Goal: Information Seeking & Learning: Check status

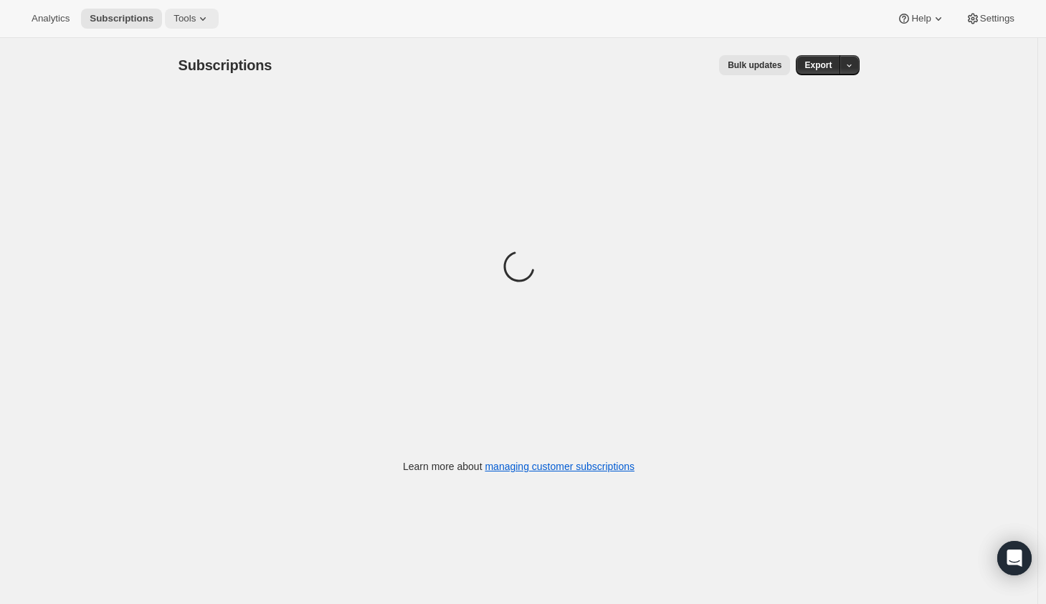
click at [189, 24] on span "Tools" at bounding box center [184, 18] width 22 height 11
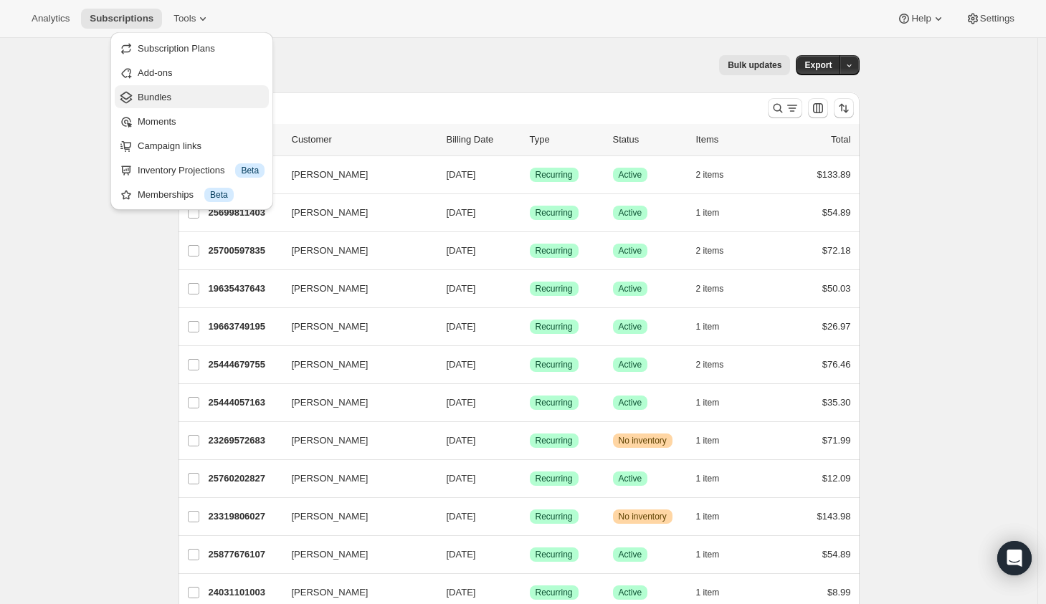
click at [152, 96] on span "Bundles" at bounding box center [155, 97] width 34 height 11
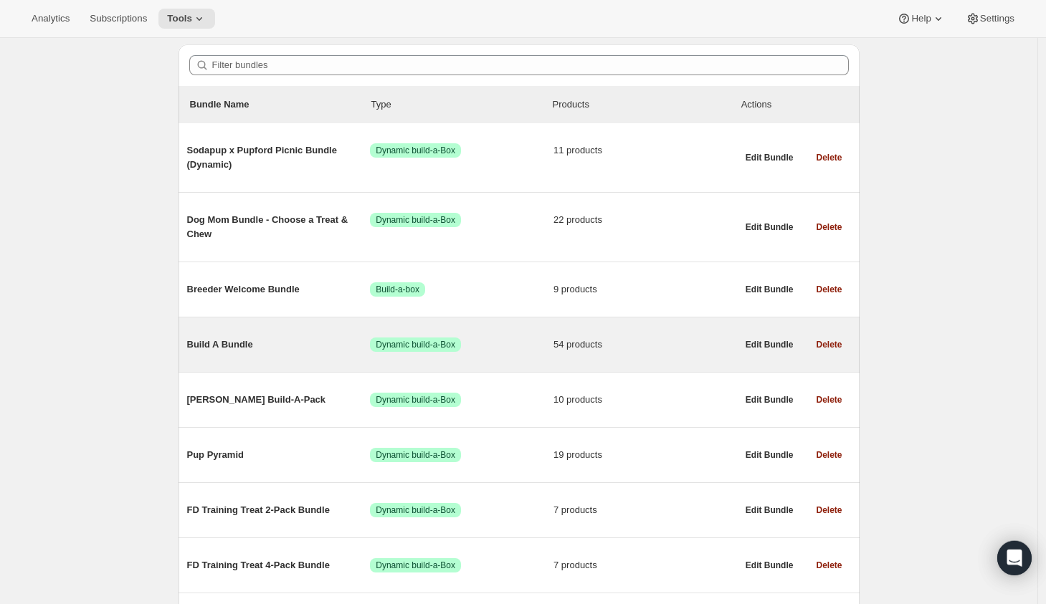
scroll to position [149, 0]
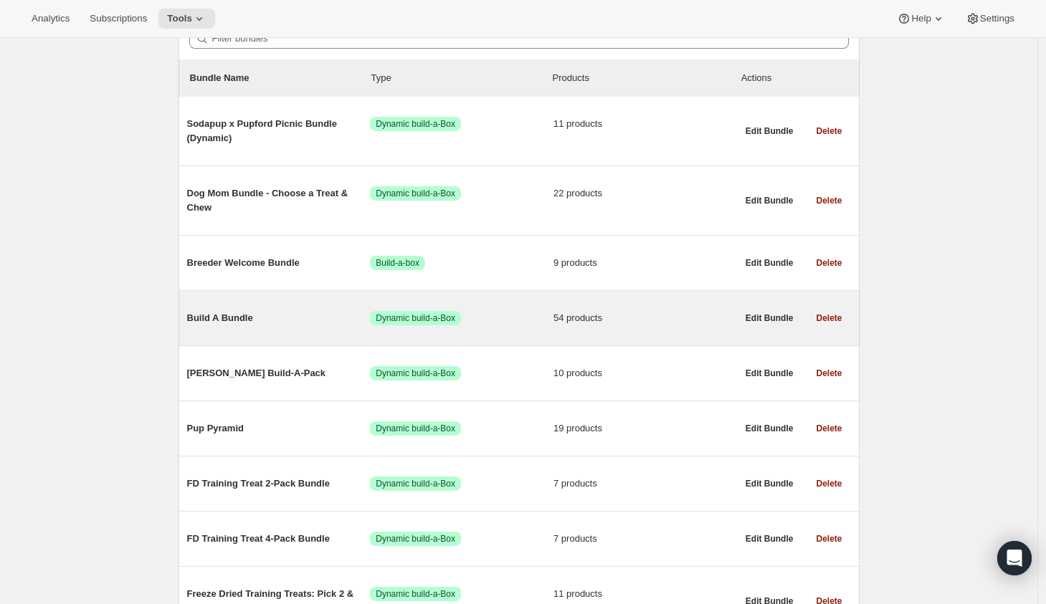
click at [322, 313] on span "Build A Bundle" at bounding box center [278, 318] width 183 height 14
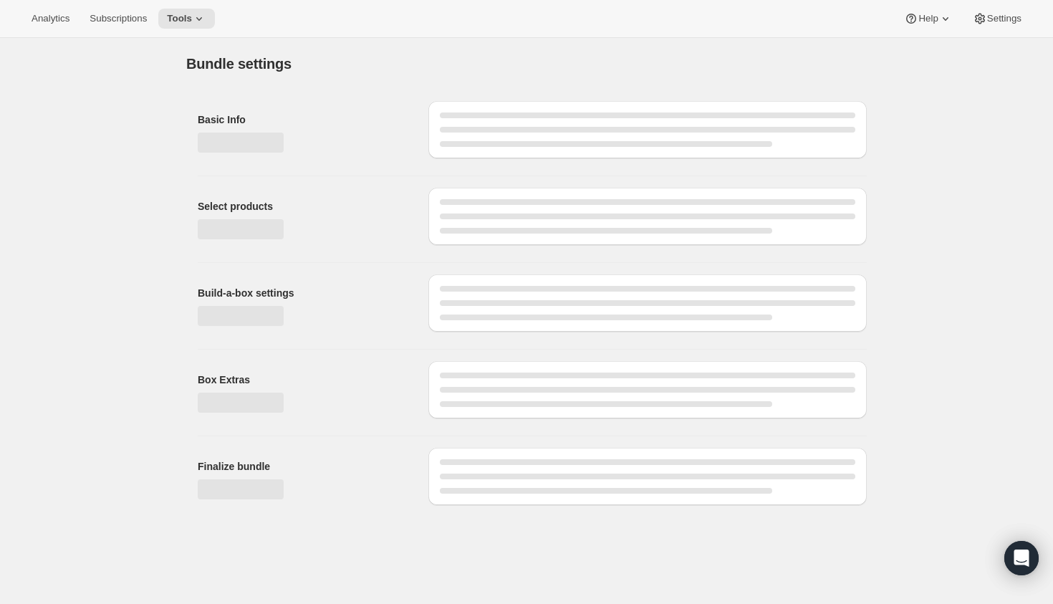
type input "Build A Bundle"
radio input "true"
checkbox input "true"
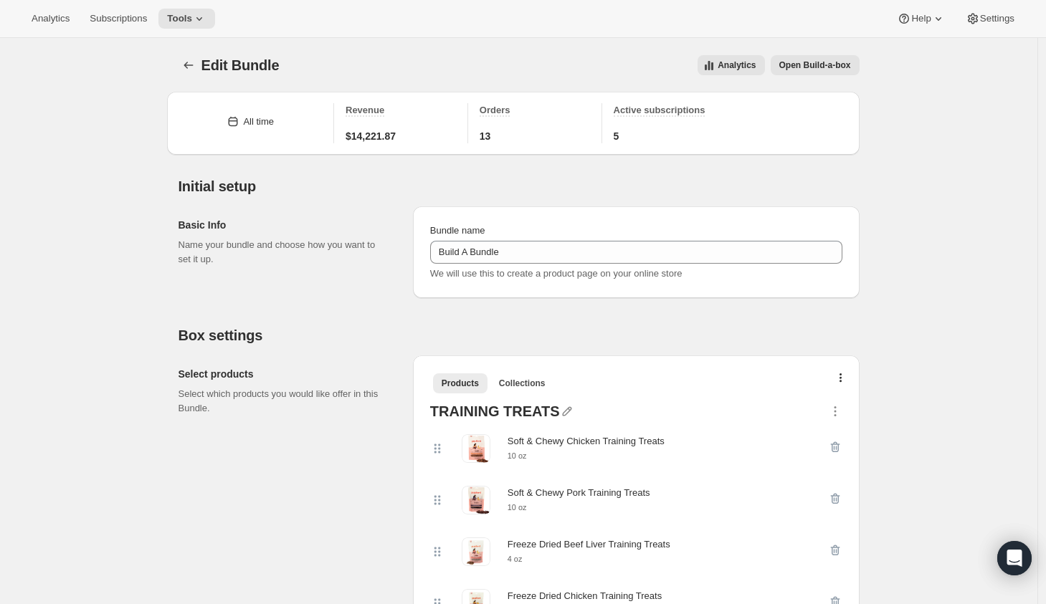
click at [714, 59] on button "Analytics" at bounding box center [730, 65] width 67 height 20
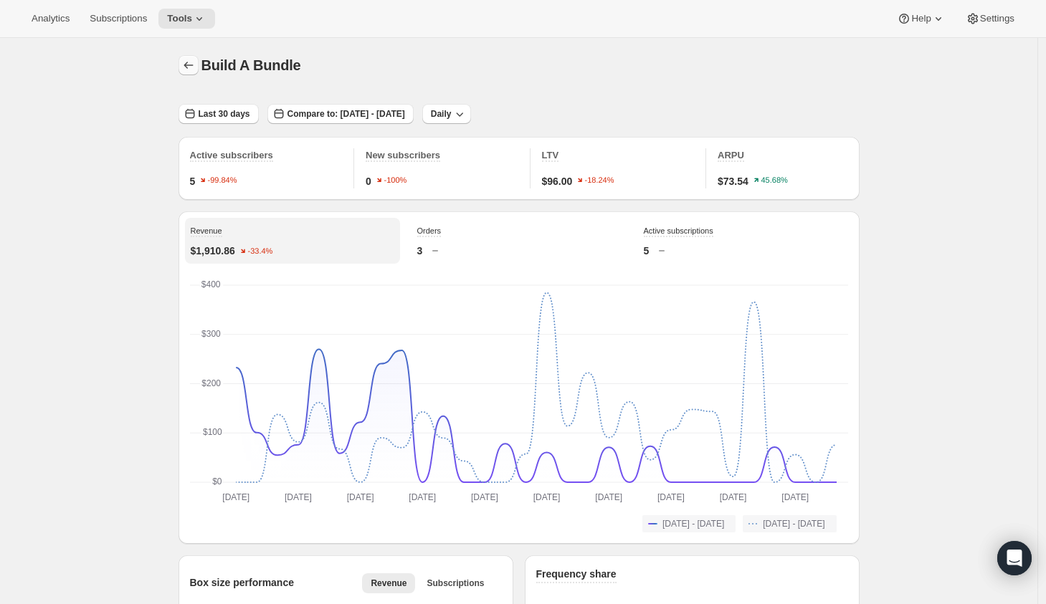
click at [195, 60] on icon "button" at bounding box center [188, 65] width 14 height 14
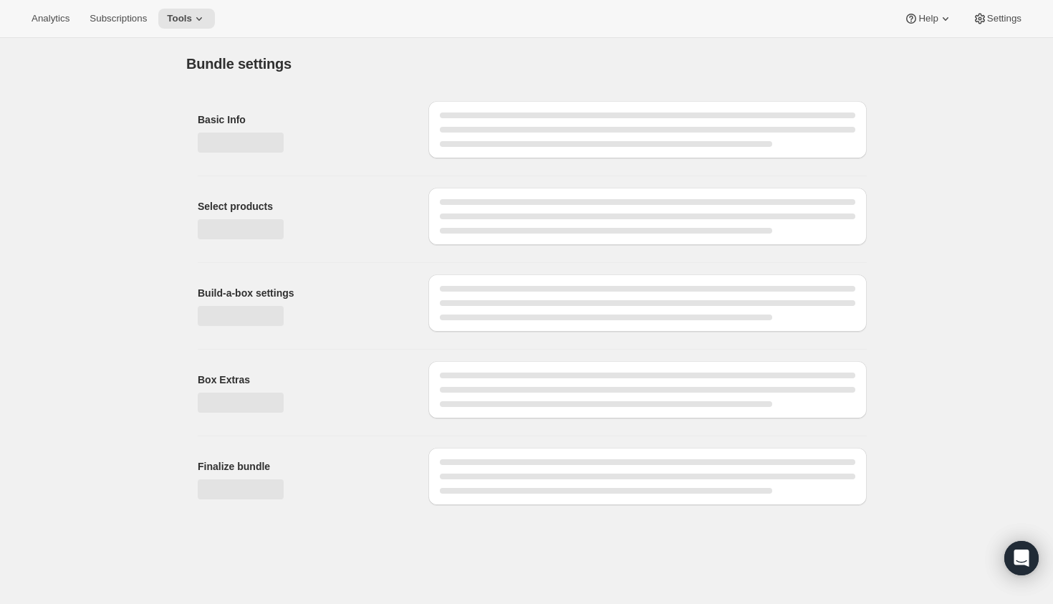
type input "Build A Bundle"
radio input "true"
checkbox input "true"
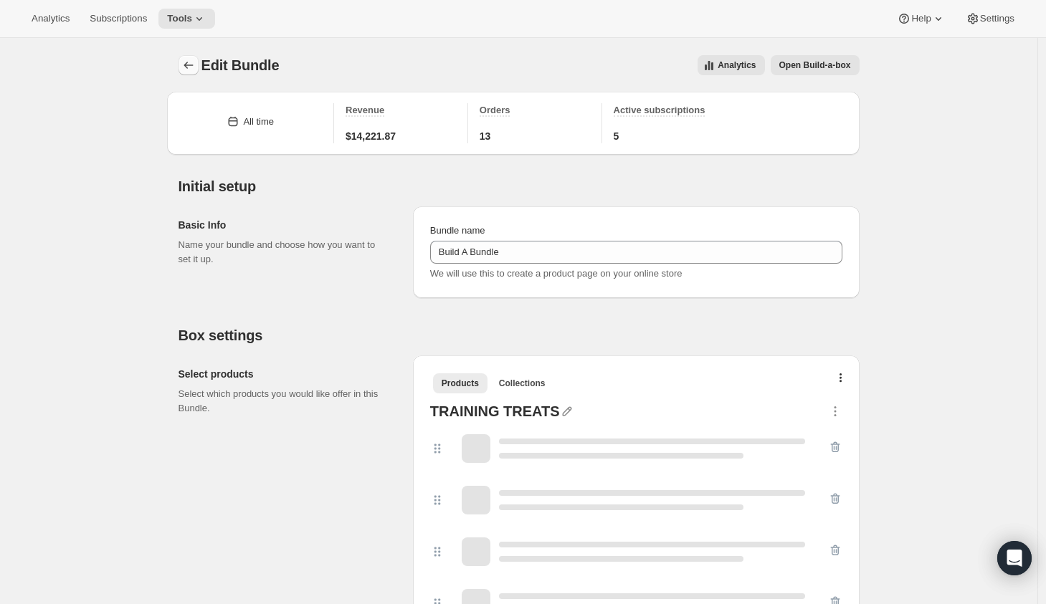
click at [189, 62] on icon "Bundles" at bounding box center [188, 65] width 14 height 14
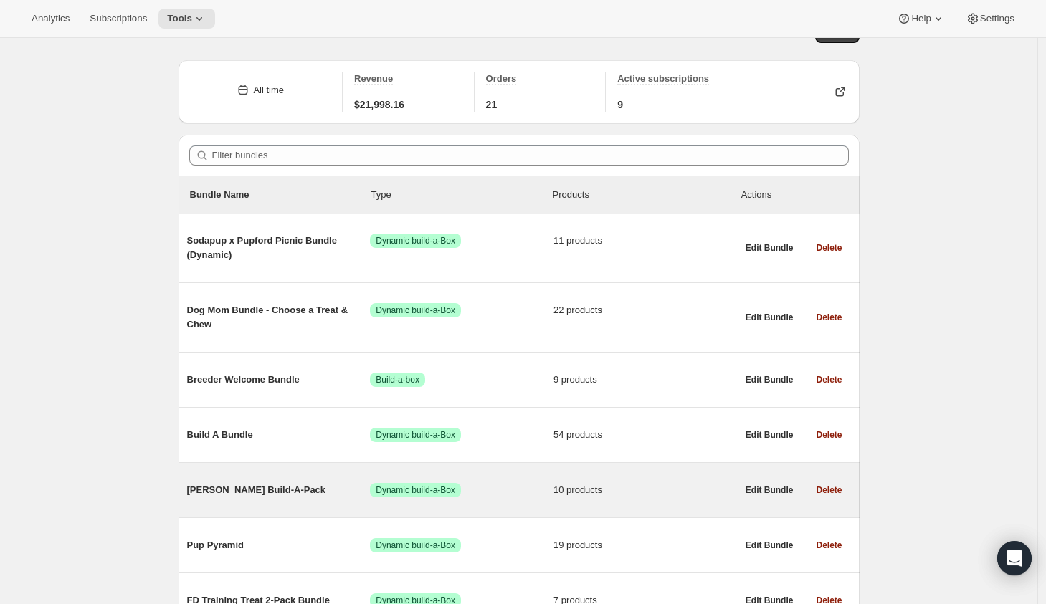
scroll to position [46, 0]
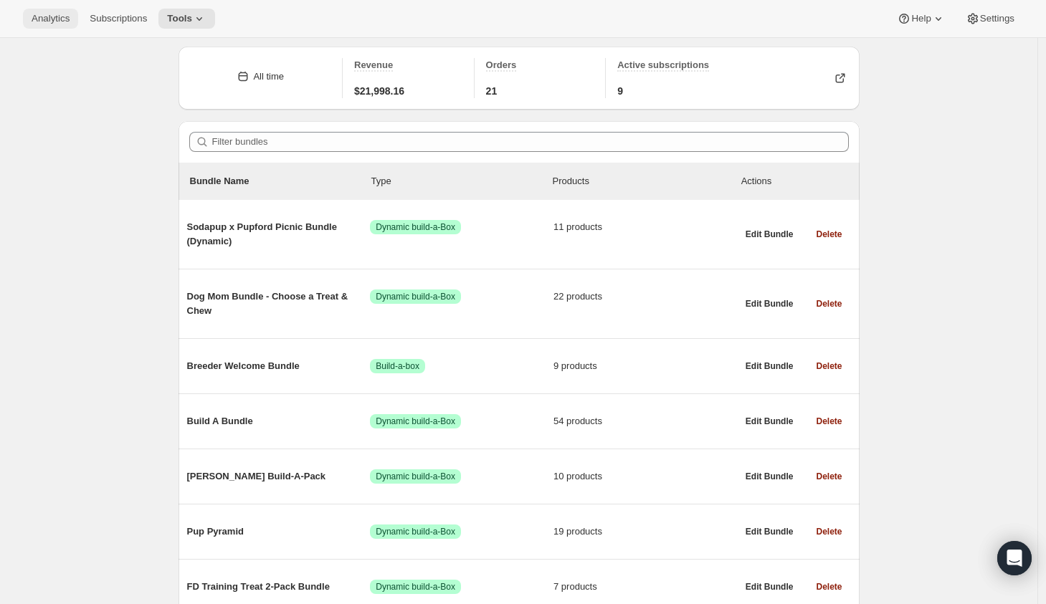
click at [63, 21] on span "Analytics" at bounding box center [51, 18] width 38 height 11
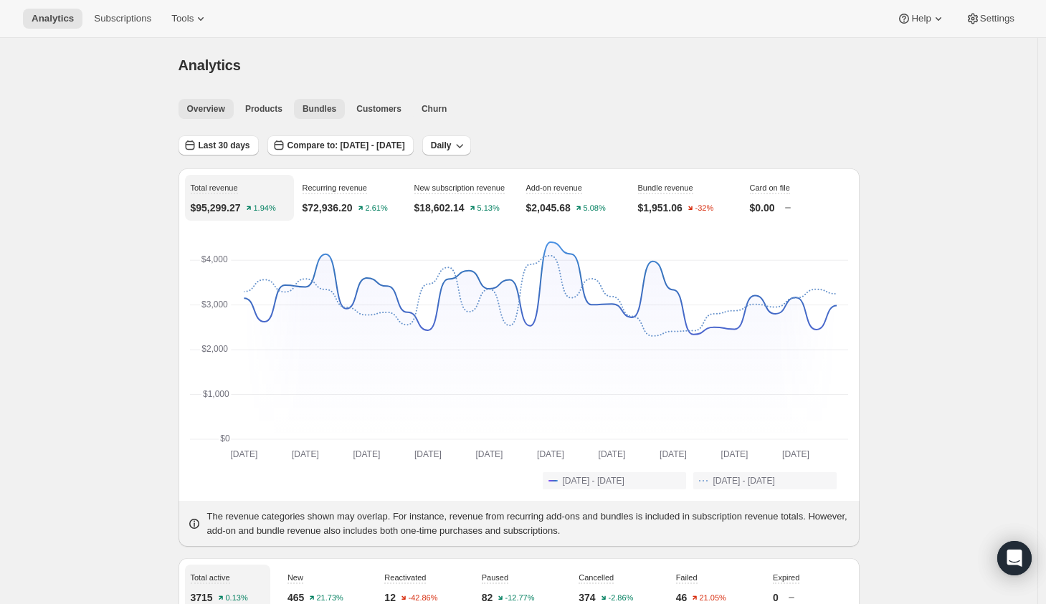
click at [331, 113] on span "Bundles" at bounding box center [319, 108] width 34 height 11
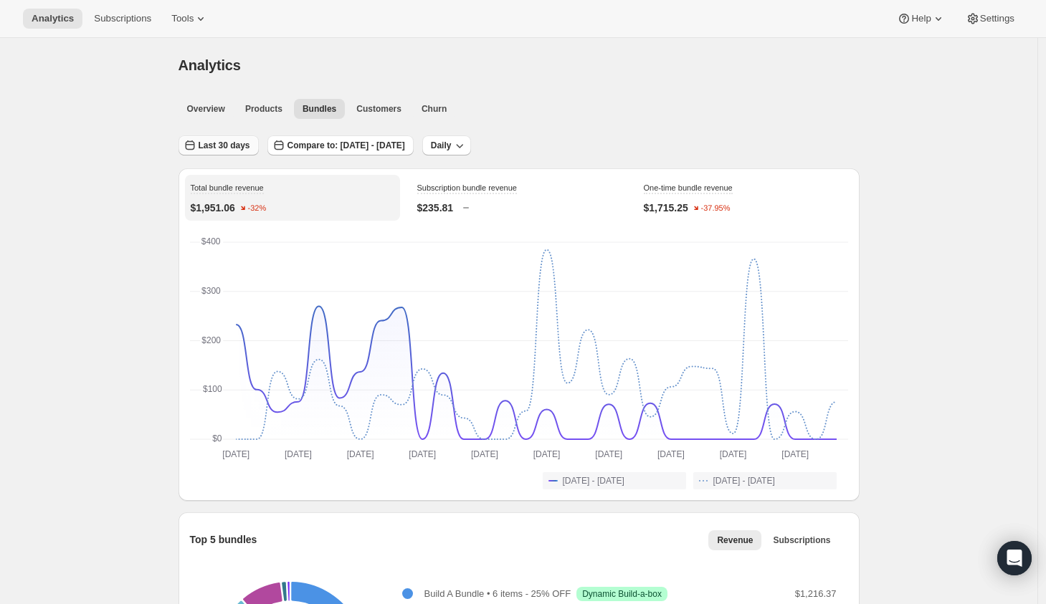
click at [226, 142] on span "Last 30 days" at bounding box center [225, 145] width 52 height 11
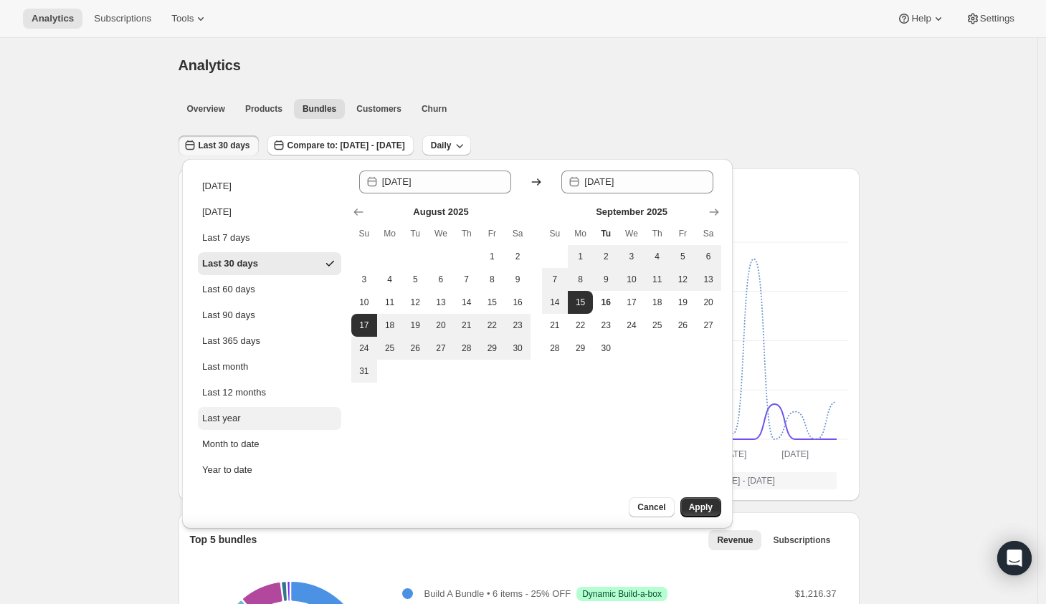
click at [236, 422] on div "Last year" at bounding box center [221, 418] width 38 height 14
type input "[DATE]"
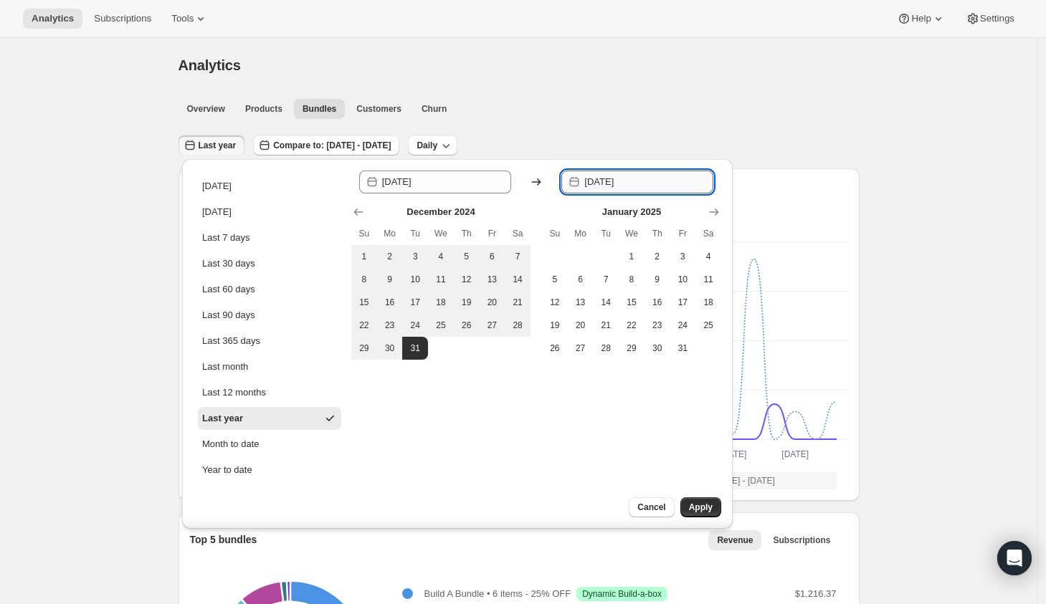
click at [601, 178] on input "[DATE]" at bounding box center [648, 182] width 129 height 23
click at [534, 185] on icon at bounding box center [536, 182] width 14 height 14
click at [530, 183] on icon at bounding box center [536, 182] width 14 height 14
click at [596, 176] on input "[DATE]" at bounding box center [648, 182] width 129 height 23
click at [711, 213] on icon "Show next month, February 2025" at bounding box center [714, 212] width 14 height 14
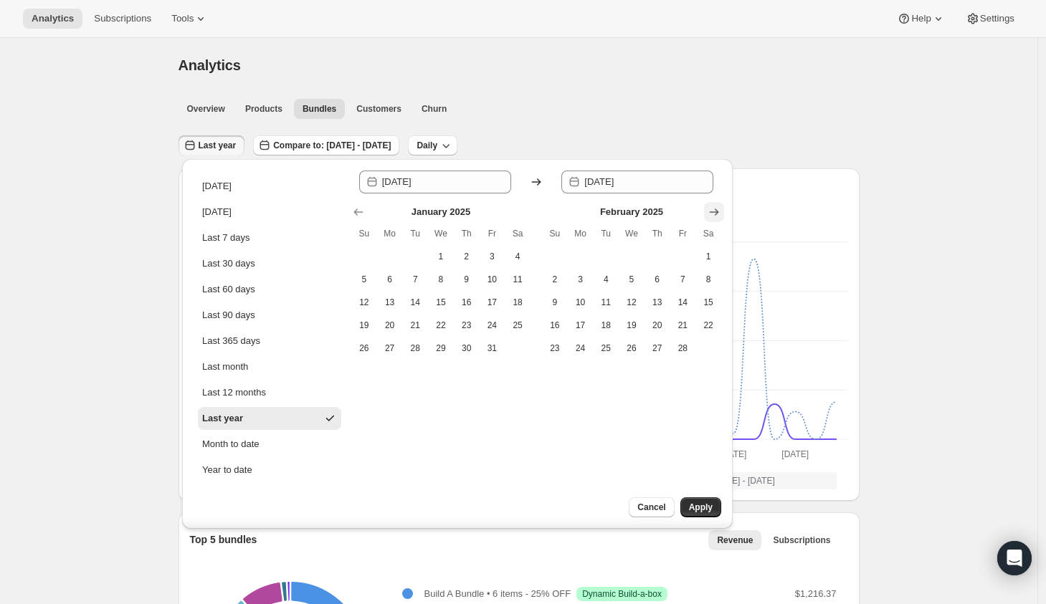
click at [710, 213] on icon "Show next month, March 2025" at bounding box center [713, 212] width 9 height 7
click at [710, 213] on icon "Show next month, May 2025" at bounding box center [713, 212] width 9 height 7
click at [710, 213] on icon "Show next month, July 2025" at bounding box center [713, 212] width 9 height 7
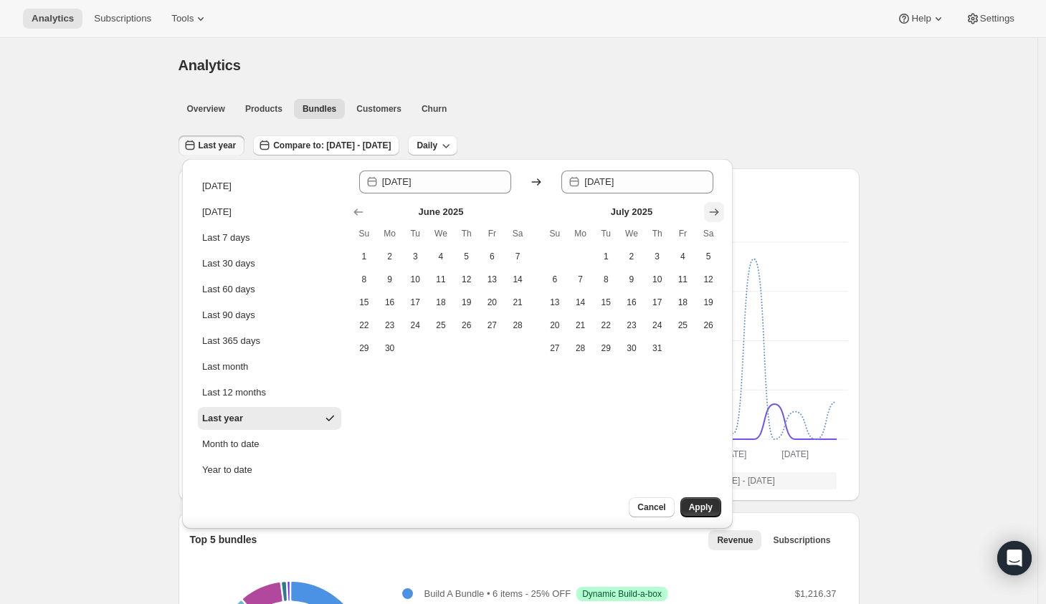
click at [710, 213] on icon "Show next month, August 2025" at bounding box center [713, 212] width 9 height 7
click at [710, 213] on icon "Show next month, September 2025" at bounding box center [713, 212] width 9 height 7
click at [710, 213] on icon "Show next month, November 2025" at bounding box center [713, 212] width 9 height 7
click at [710, 213] on icon "Show next month, December 2025" at bounding box center [713, 212] width 9 height 7
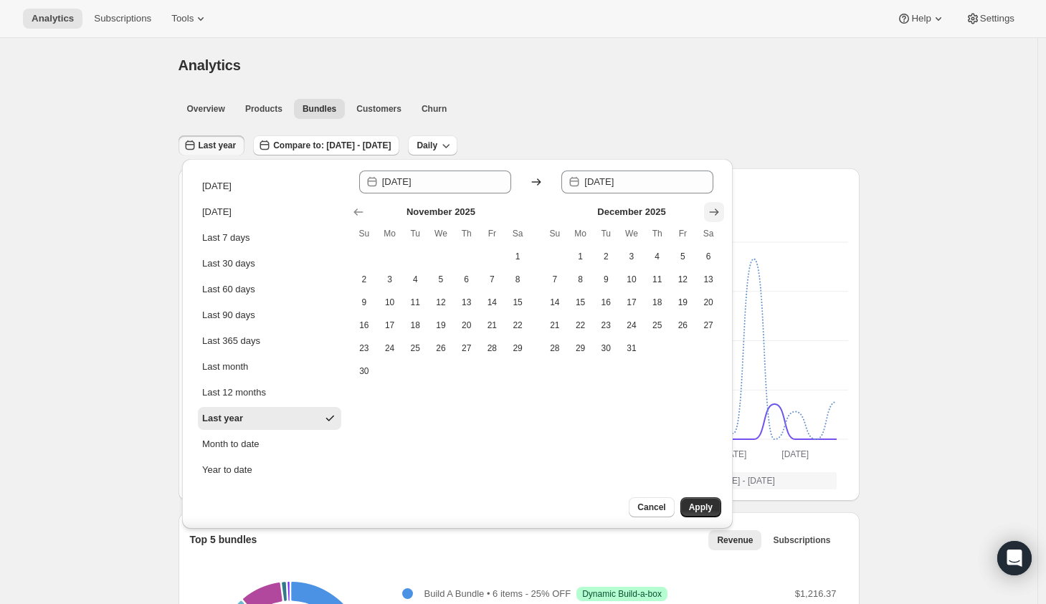
click at [710, 213] on icon "Show next month, January 2026" at bounding box center [713, 212] width 9 height 7
click at [710, 213] on icon "Show next month, February 2026" at bounding box center [713, 212] width 9 height 7
click at [710, 213] on icon "Show next month, April 2026" at bounding box center [713, 212] width 9 height 7
click at [351, 214] on icon "Show previous month, February 2026" at bounding box center [358, 212] width 14 height 14
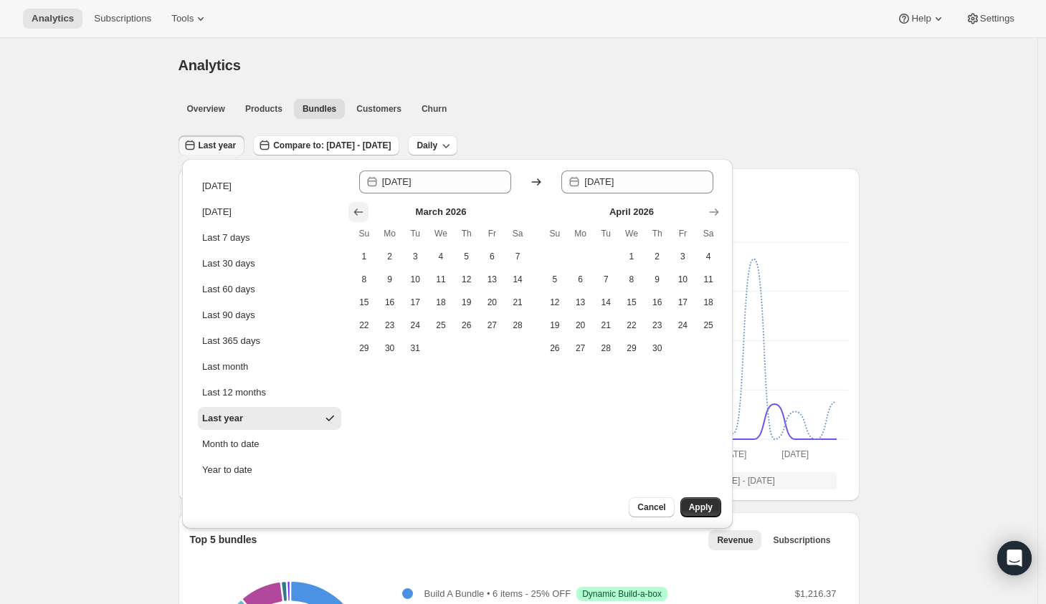
click at [351, 214] on icon "Show previous month, February 2026" at bounding box center [358, 212] width 14 height 14
click at [351, 214] on icon "Show previous month, December 2025" at bounding box center [358, 212] width 14 height 14
click at [351, 214] on icon "Show previous month, November 2025" at bounding box center [358, 212] width 14 height 14
click at [351, 214] on icon "Show previous month, October 2025" at bounding box center [358, 212] width 14 height 14
click at [351, 214] on icon "Show previous month, September 2025" at bounding box center [358, 212] width 14 height 14
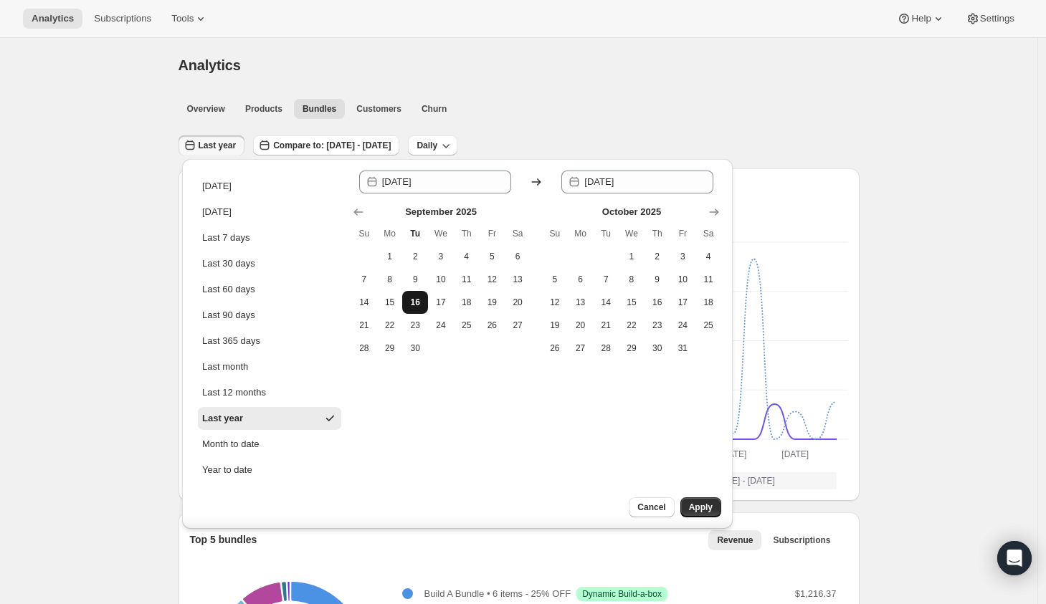
click at [412, 307] on span "16" at bounding box center [415, 302] width 14 height 11
type input "[DATE]"
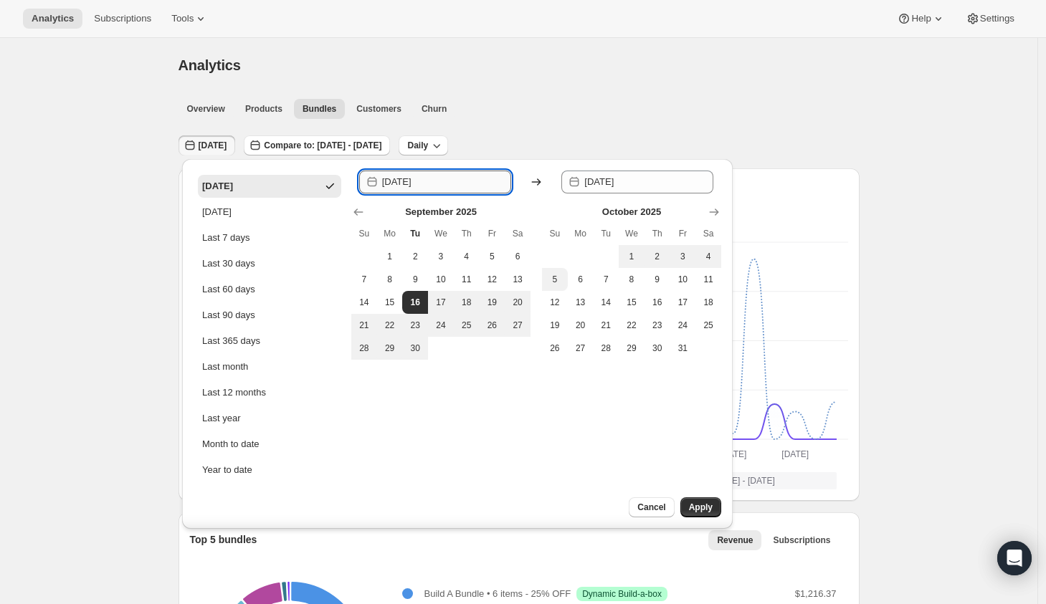
click at [405, 184] on input "[DATE]" at bounding box center [446, 182] width 129 height 23
click at [393, 181] on input "[DATE]" at bounding box center [446, 182] width 129 height 23
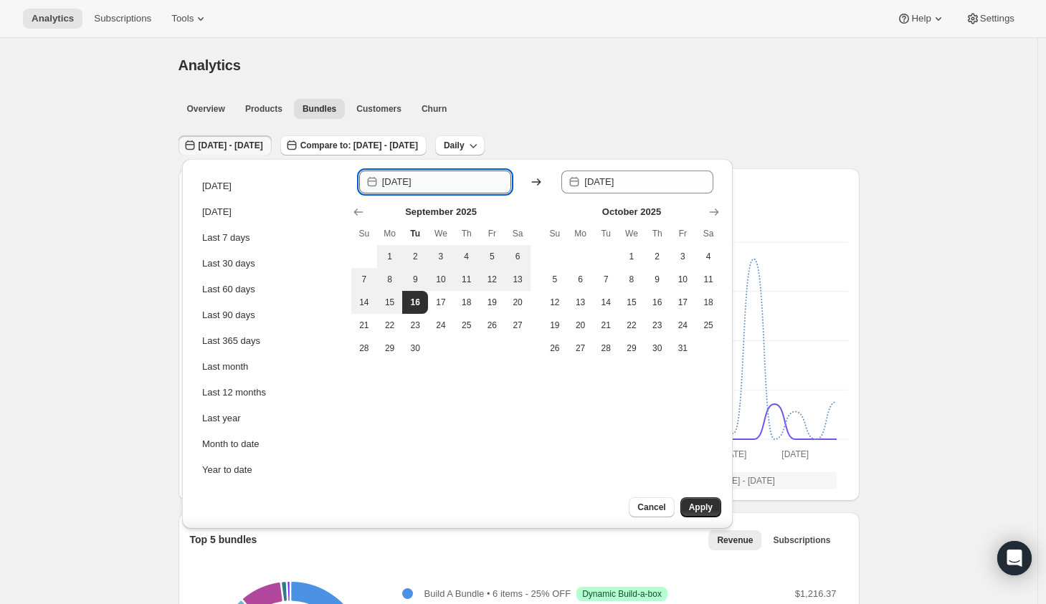
click at [408, 187] on input "[DATE]" at bounding box center [446, 182] width 129 height 23
drag, startPoint x: 409, startPoint y: 185, endPoint x: 457, endPoint y: 188, distance: 48.1
click at [456, 188] on input "[DATE]" at bounding box center [446, 182] width 129 height 23
type input "[DATE]"
click at [701, 503] on span "Apply" at bounding box center [701, 507] width 24 height 11
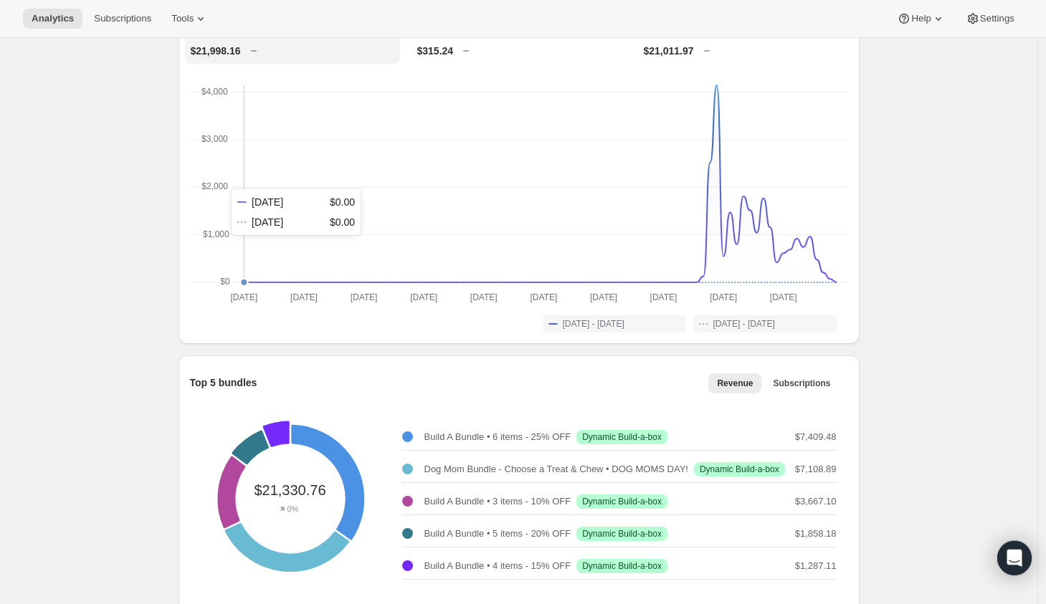
scroll to position [298, 0]
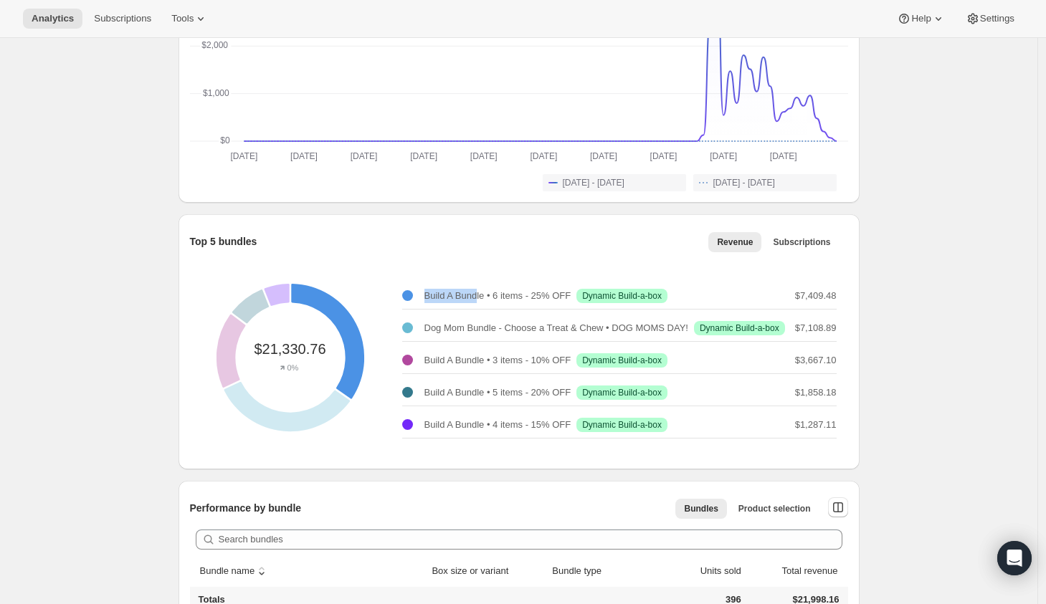
drag, startPoint x: 429, startPoint y: 287, endPoint x: 485, endPoint y: 282, distance: 56.8
click at [485, 289] on p "Build A Bundle • 6 items - 25% OFF" at bounding box center [497, 296] width 147 height 14
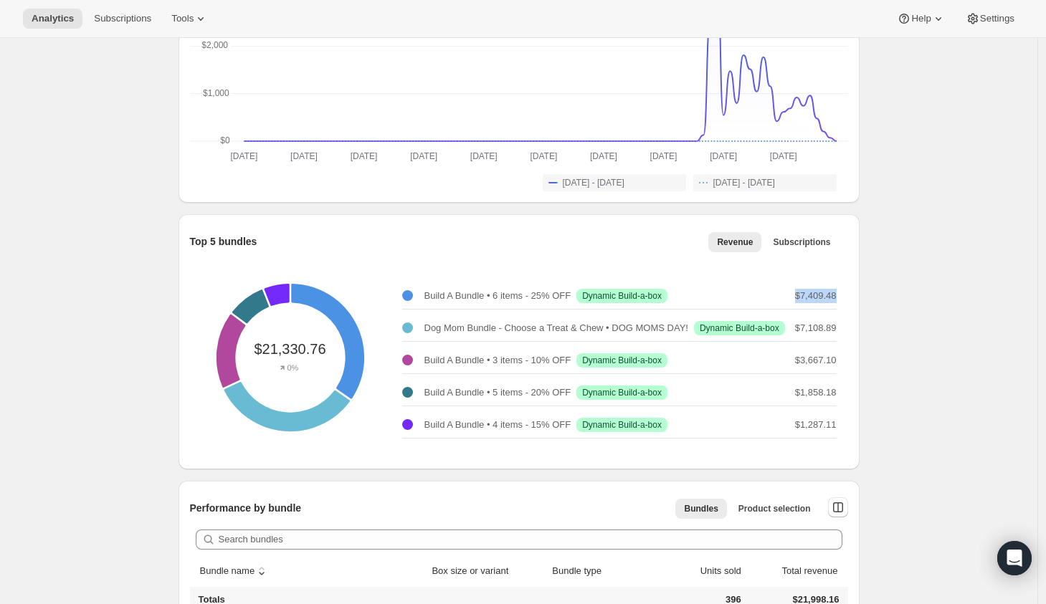
drag, startPoint x: 798, startPoint y: 290, endPoint x: 845, endPoint y: 292, distance: 47.3
click at [845, 292] on div "$21,330.76 0% Build A Bundle • 6 items - 25% OFF Success Dynamic Build-a-box $7…" at bounding box center [519, 357] width 658 height 201
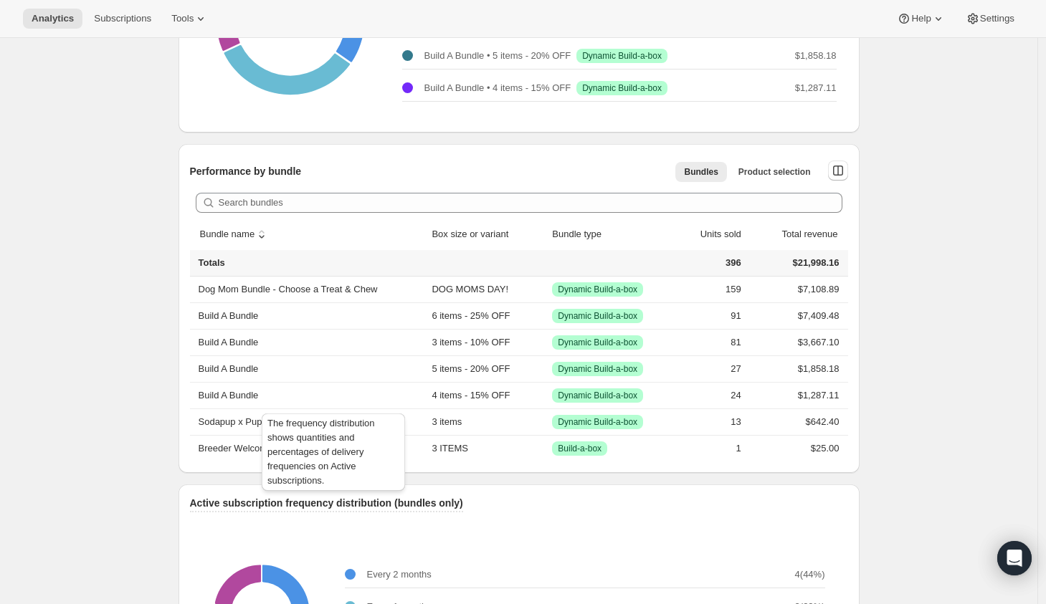
scroll to position [573, 0]
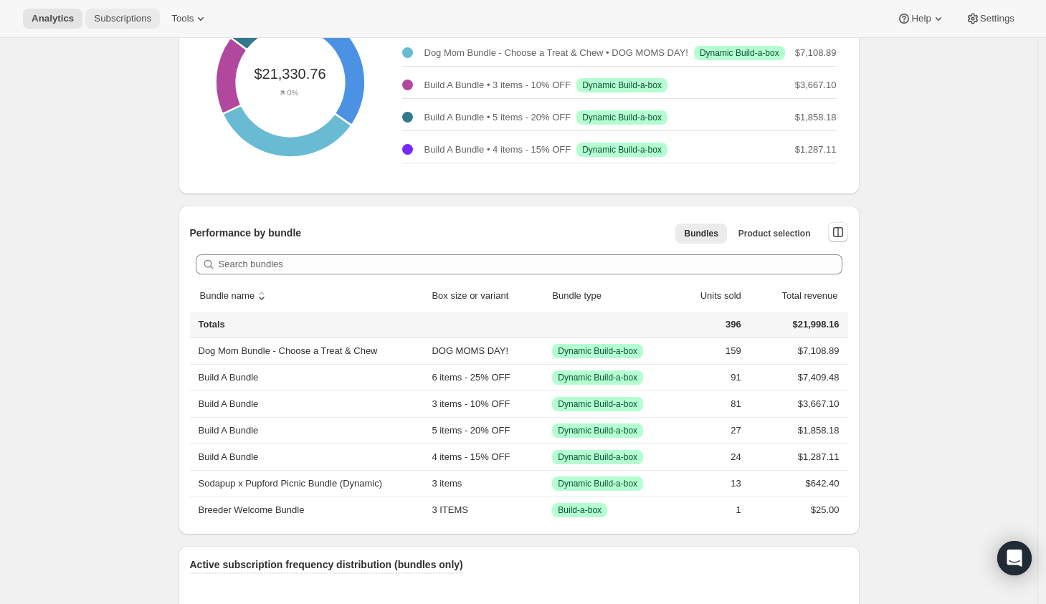
click at [108, 24] on span "Subscriptions" at bounding box center [122, 18] width 57 height 11
